Goal: Task Accomplishment & Management: Use online tool/utility

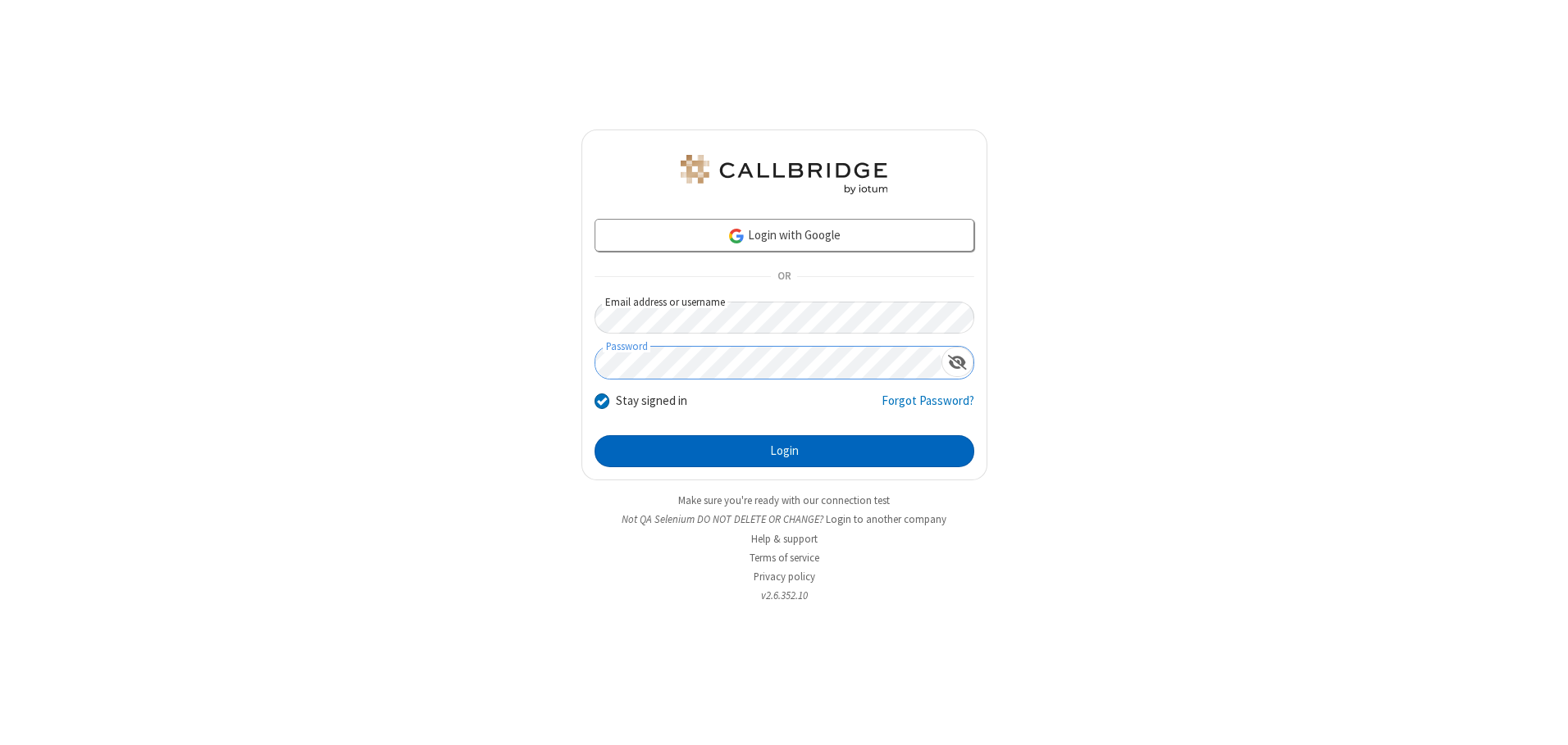
click at [784, 451] on button "Login" at bounding box center [785, 451] width 380 height 32
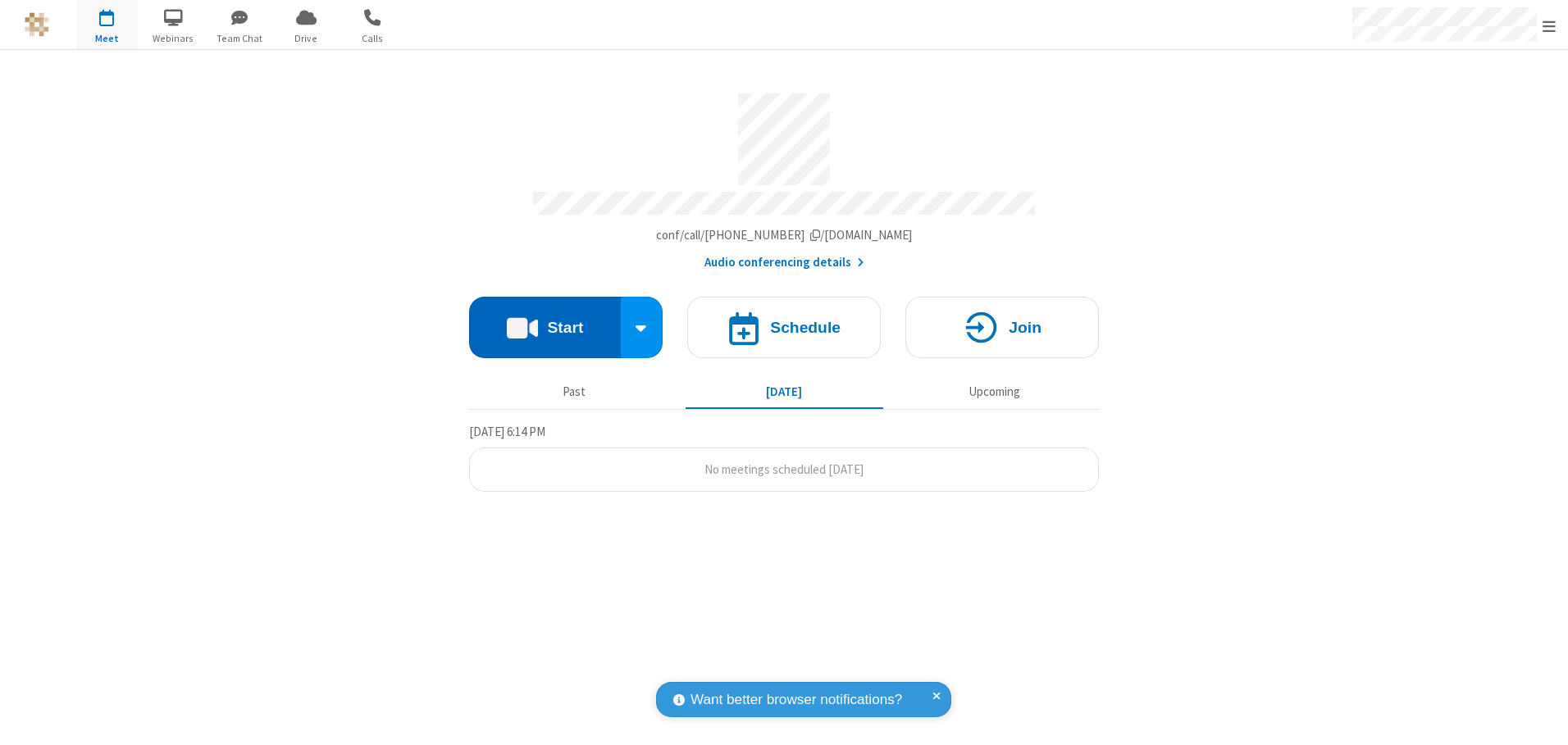
click at [545, 322] on button "Start" at bounding box center [545, 327] width 152 height 61
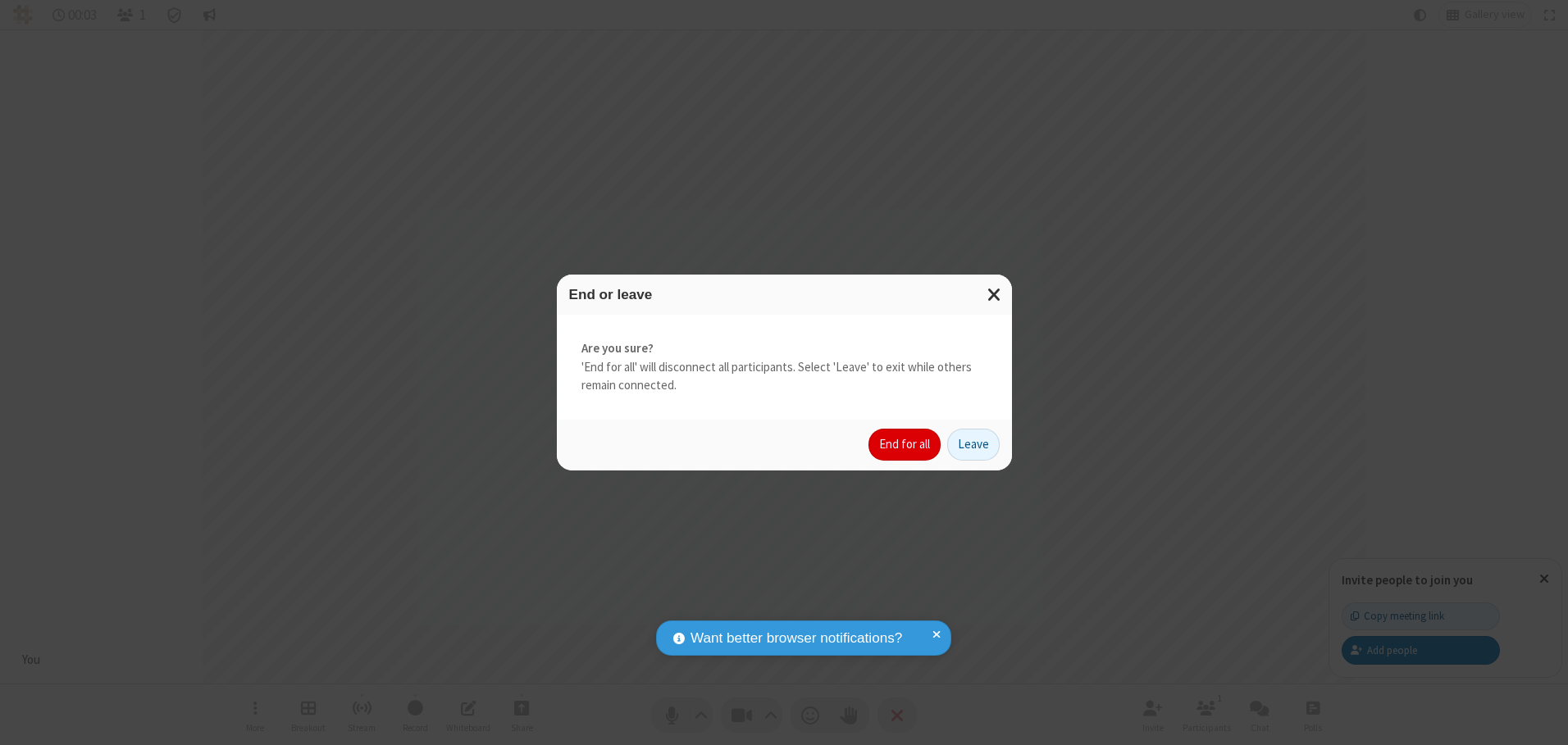
click at [905, 445] on button "End for all" at bounding box center [904, 445] width 72 height 32
